Goal: Find specific page/section: Find specific page/section

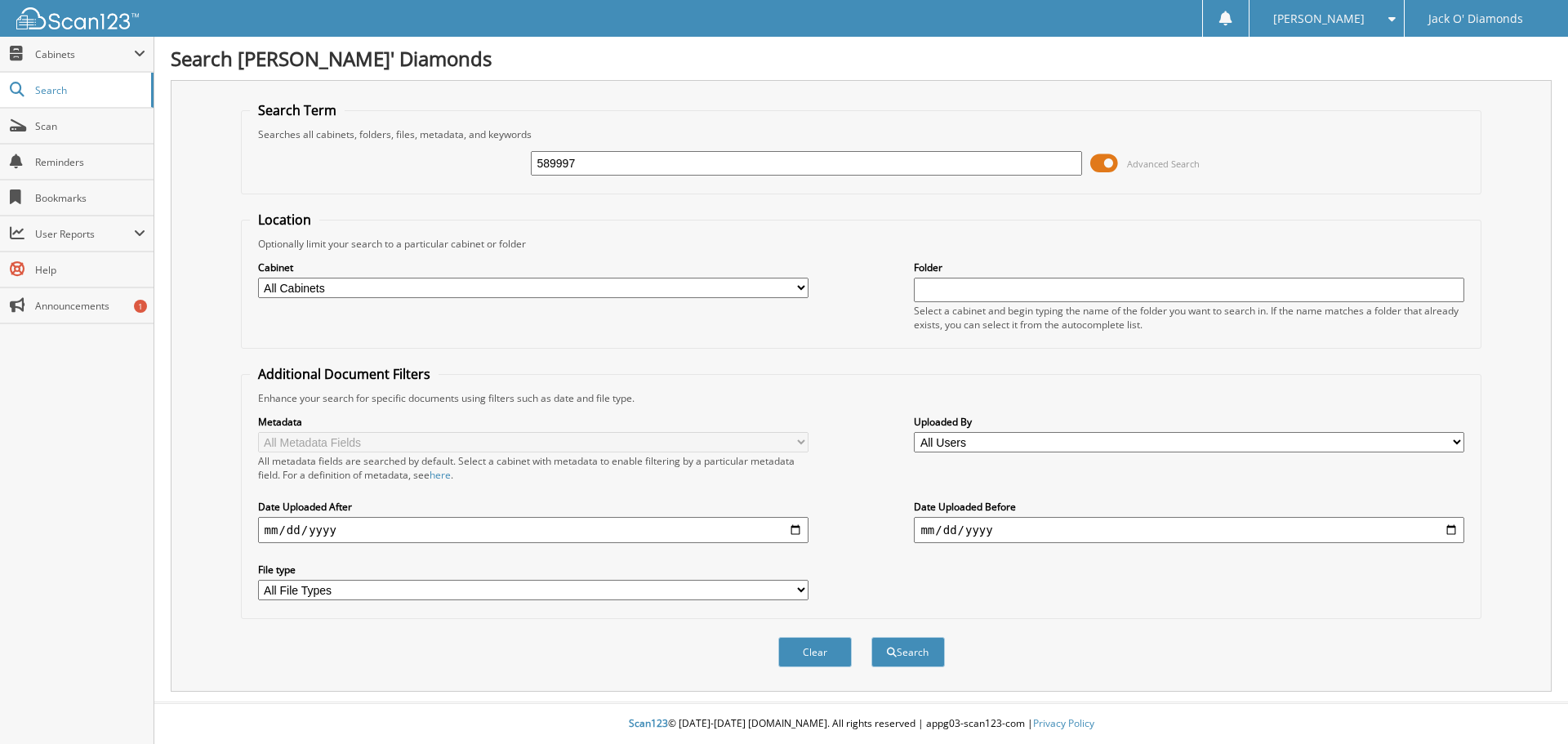
type input "589997"
click at [1109, 157] on span at bounding box center [1104, 163] width 28 height 25
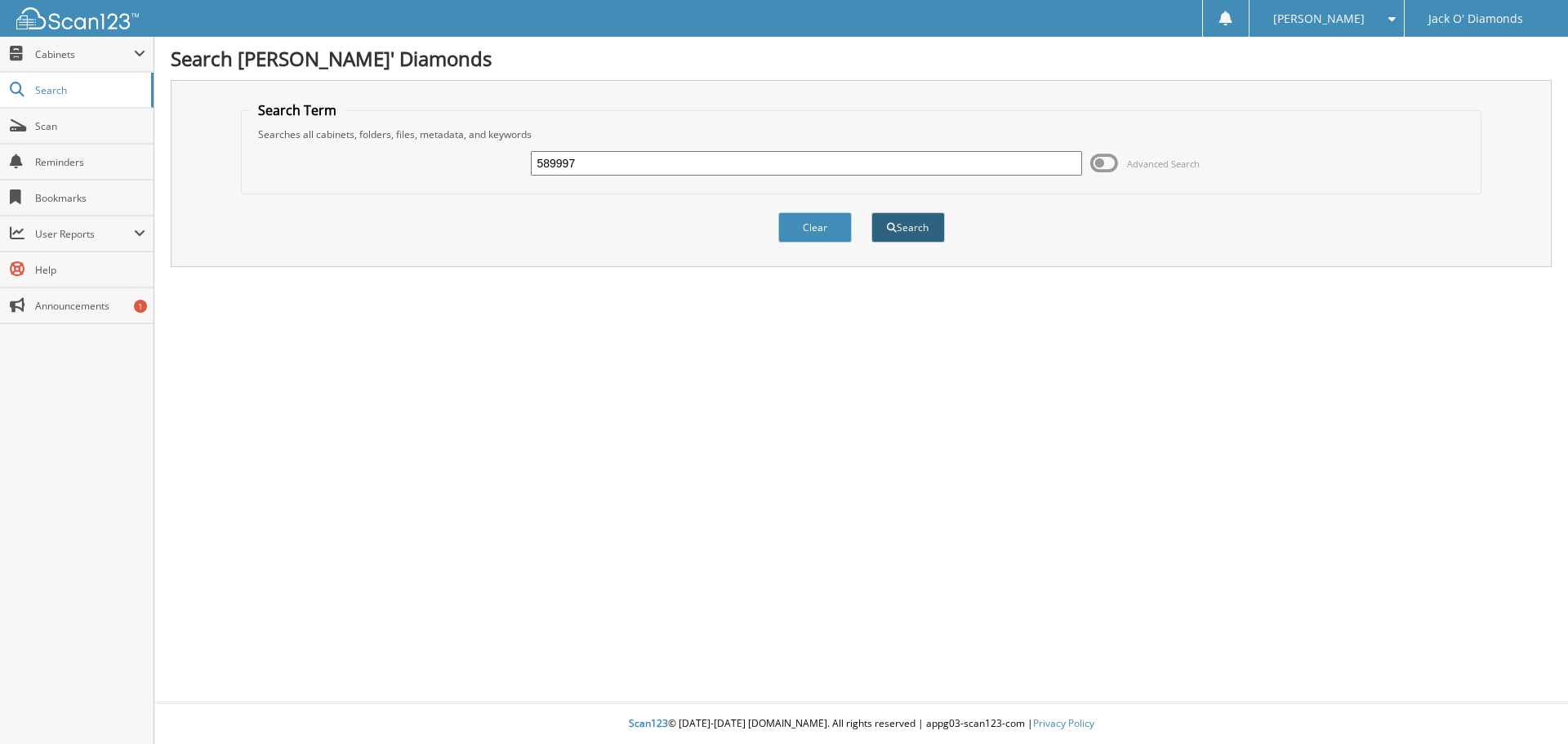
click at [879, 224] on button "Search" at bounding box center [907, 227] width 73 height 31
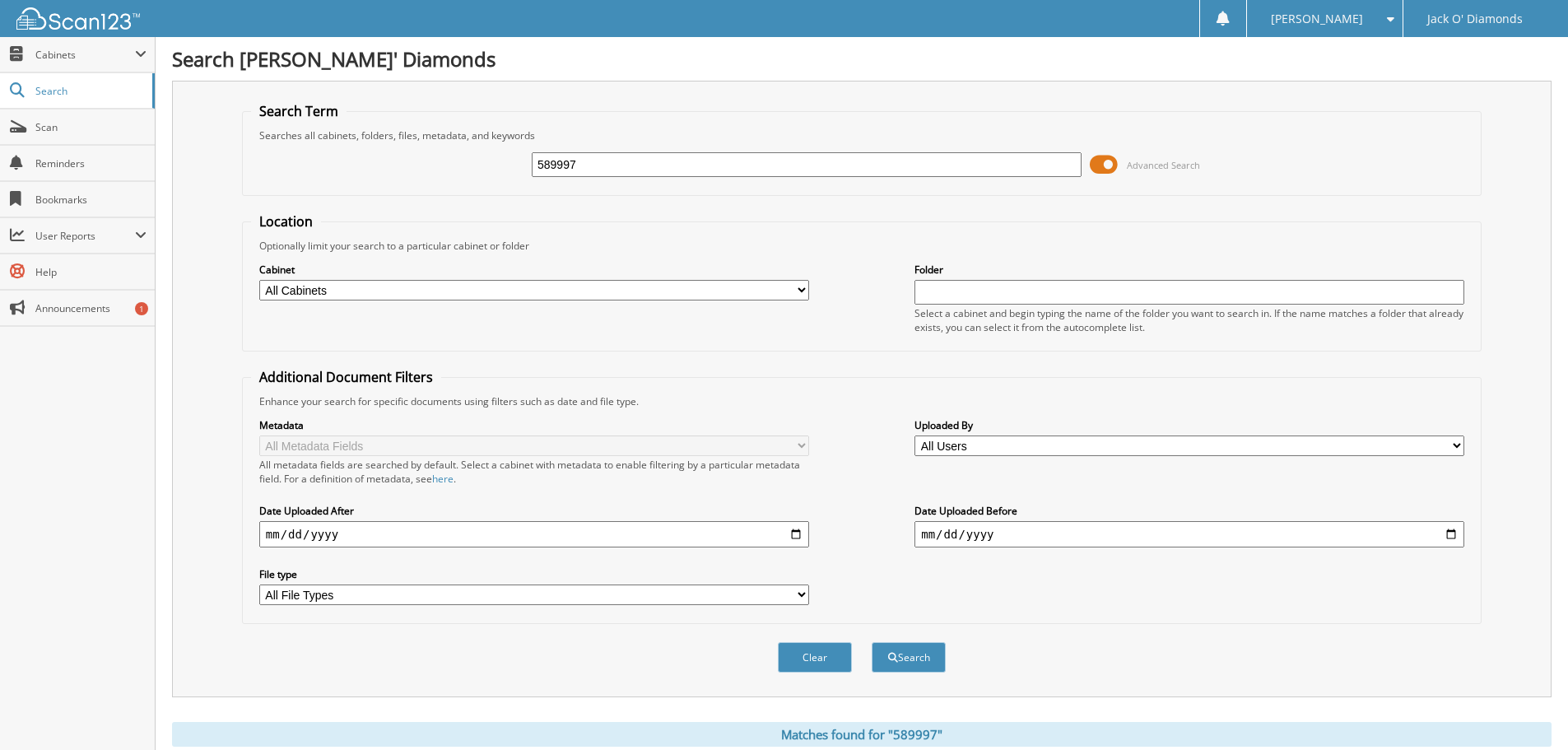
click at [1109, 164] on span at bounding box center [1104, 165] width 28 height 25
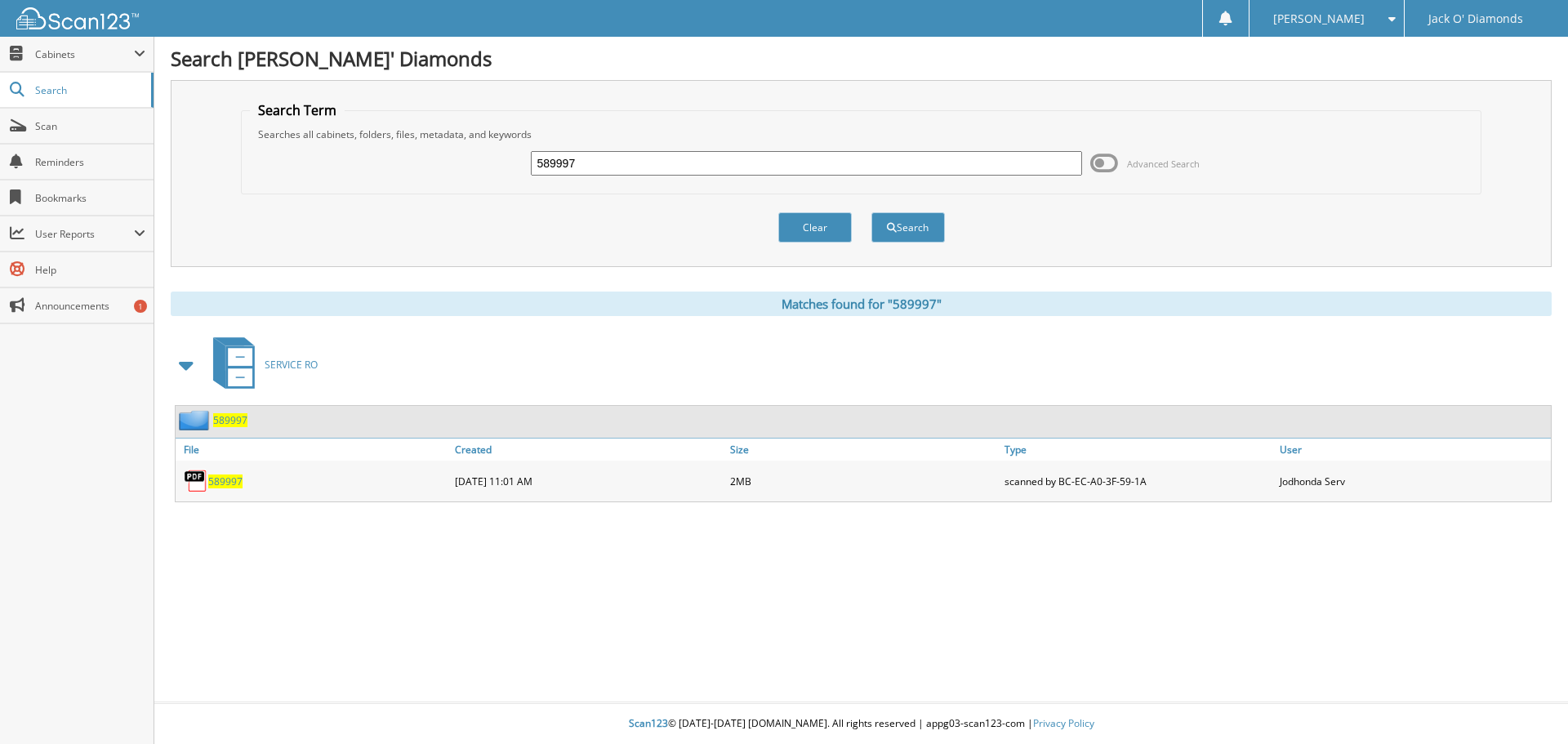
click at [219, 479] on span "589997" at bounding box center [225, 481] width 35 height 14
click at [228, 417] on span "589997" at bounding box center [230, 419] width 35 height 14
